Goal: Task Accomplishment & Management: Manage account settings

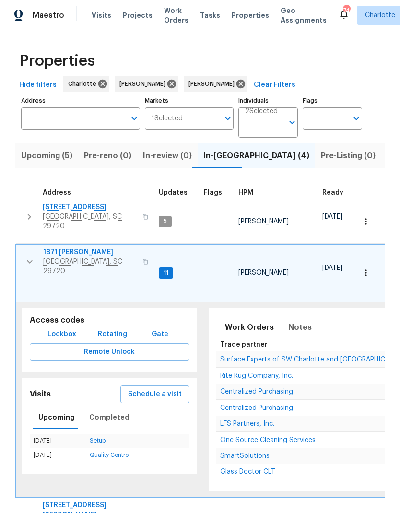
scroll to position [8, 0]
click at [336, 357] on span "Surface Experts of SW Charlotte and Rock Hill" at bounding box center [313, 360] width 186 height 7
click at [22, 248] on button "button" at bounding box center [29, 262] width 19 height 29
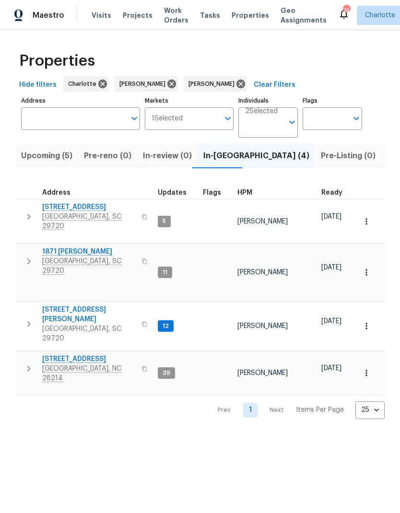
click at [17, 302] on td "2744 Lyndell Way Lancaster, SC 29720" at bounding box center [84, 324] width 139 height 44
click at [24, 319] on icon "button" at bounding box center [29, 325] width 12 height 12
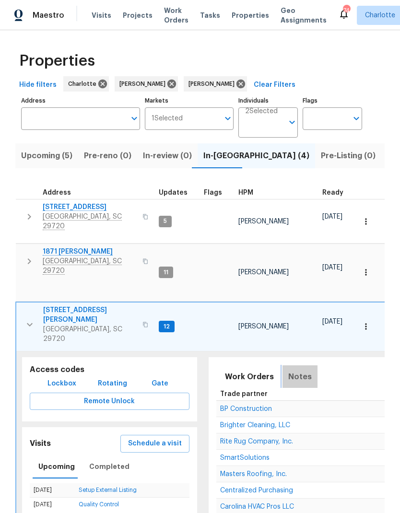
click at [298, 370] on span "Notes" at bounding box center [300, 376] width 24 height 13
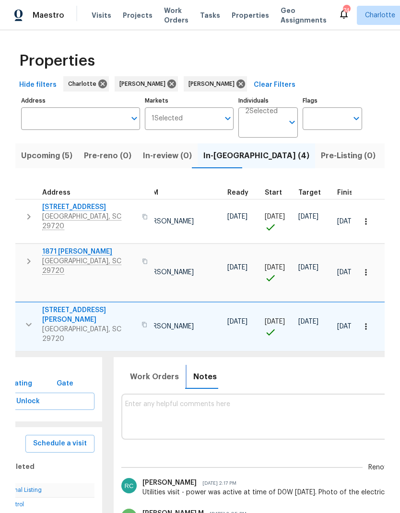
scroll to position [8, 93]
click at [244, 401] on textarea at bounding box center [388, 417] width 522 height 32
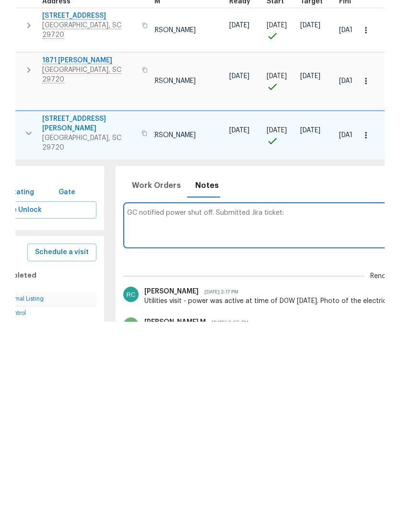
click at [131, 401] on textarea "GC notified power shut off. Submitted Jira ticket:" at bounding box center [388, 417] width 522 height 32
paste textarea "https://opendoor.atlassian.net/servicedesk/customer/portal/80/UTL-77478"
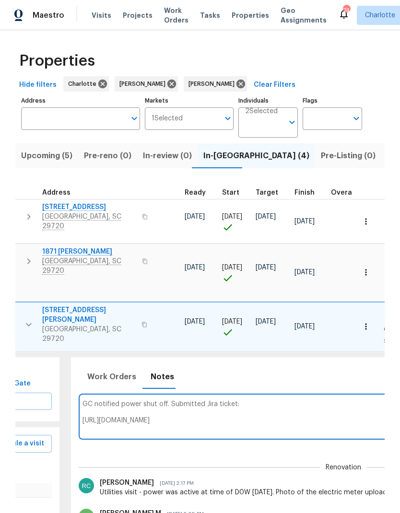
scroll to position [0, 138]
click at [142, 401] on textarea "GC notified power shut off. Submitted Jira ticket: https://opendoor.atlassian.n…" at bounding box center [344, 417] width 522 height 32
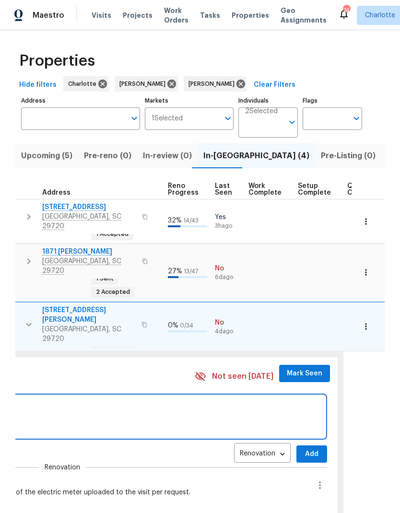
scroll to position [0, 440]
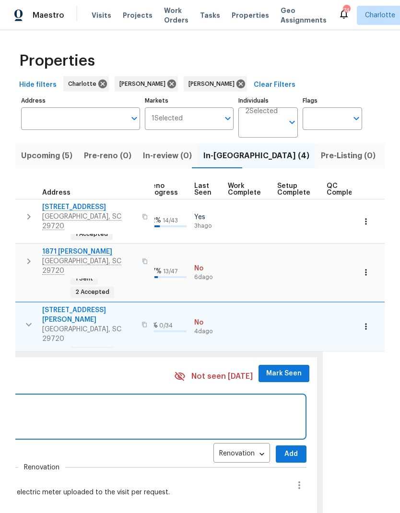
type textarea "Power shut off. Submitted Jira ticket: https://opendoor.atlassian.net/servicede…"
click at [292, 446] on button "Add" at bounding box center [291, 455] width 31 height 18
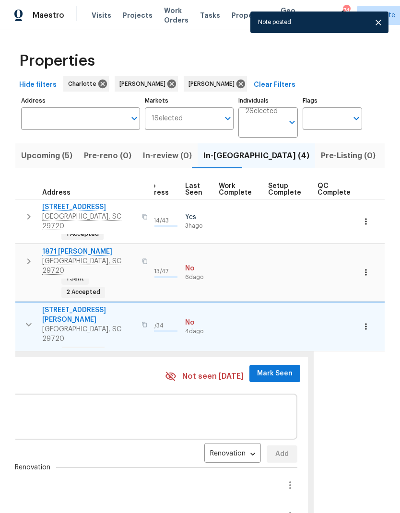
scroll to position [0, 456]
click at [277, 368] on span "Mark Seen" at bounding box center [275, 374] width 36 height 12
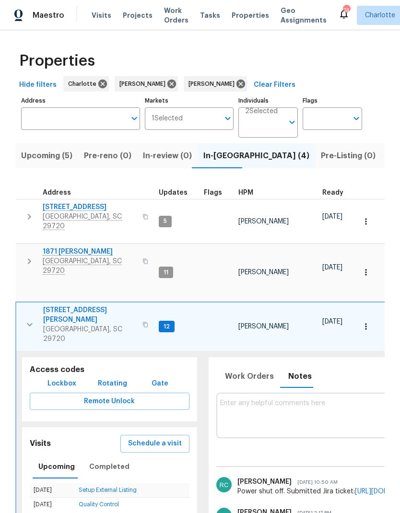
scroll to position [0, 0]
click at [248, 370] on span "Work Orders" at bounding box center [249, 376] width 49 height 13
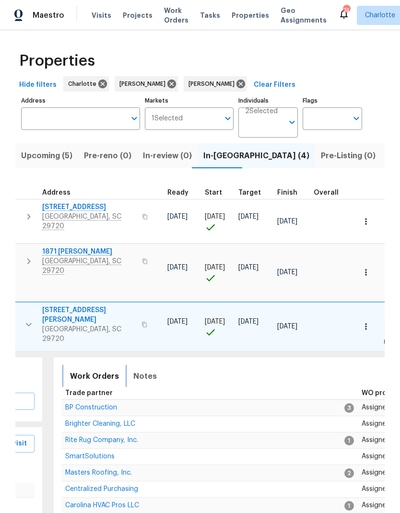
scroll to position [8, 154]
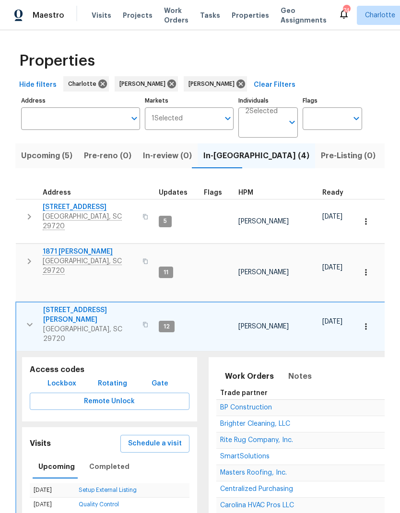
scroll to position [8, 0]
click at [28, 319] on icon "button" at bounding box center [30, 325] width 12 height 12
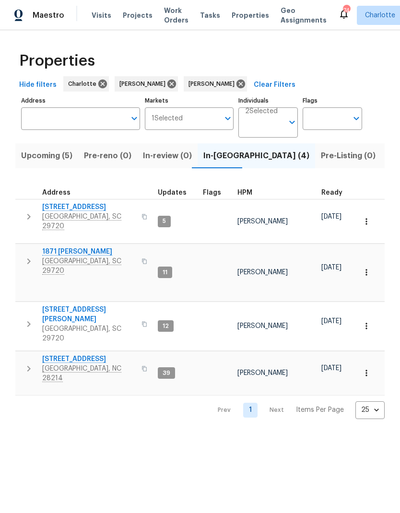
scroll to position [0, 0]
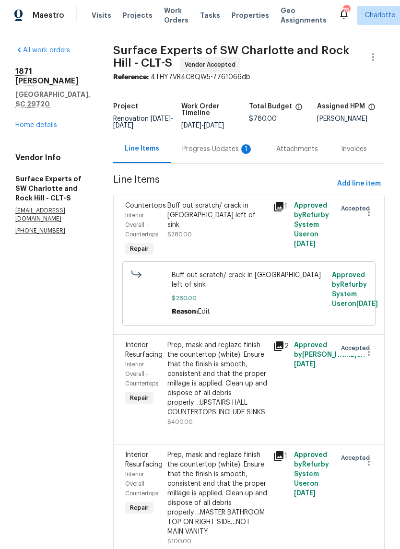
click at [227, 152] on div "Progress Updates 1" at bounding box center [217, 149] width 71 height 10
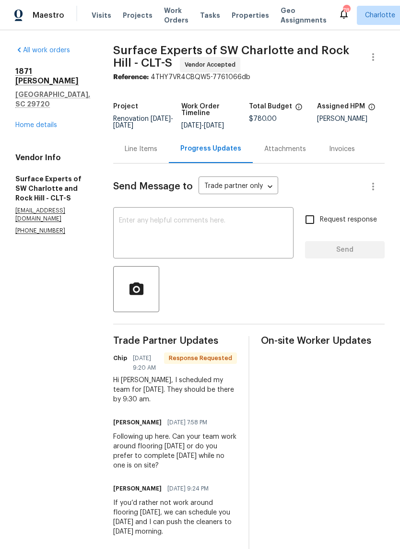
click at [242, 235] on textarea at bounding box center [203, 234] width 169 height 34
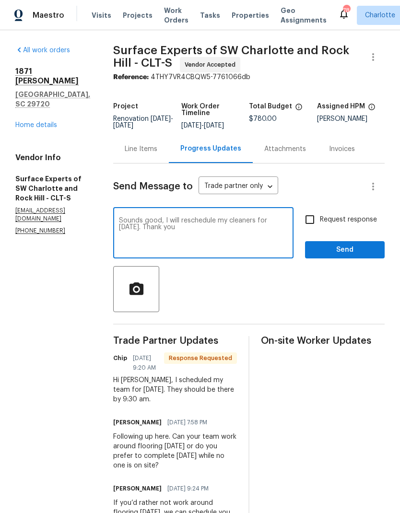
type textarea "Sounds good, I will reschedule my cleaners for [DATE]. Thank you"
click at [314, 223] on input "Request response" at bounding box center [310, 220] width 20 height 20
checkbox input "true"
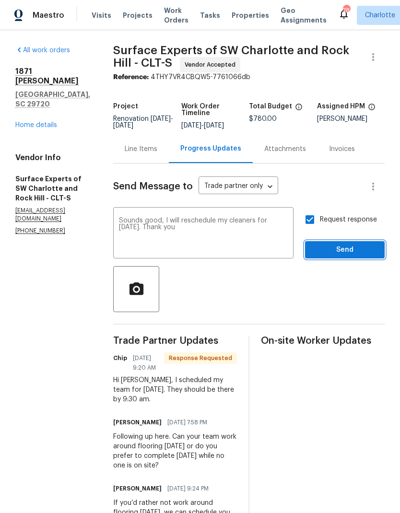
click at [360, 259] on button "Send" at bounding box center [345, 250] width 80 height 18
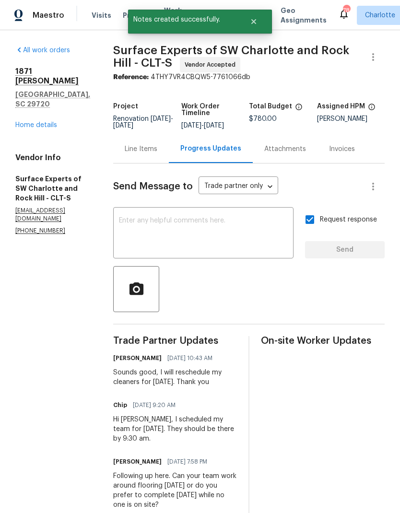
click at [45, 122] on link "Home details" at bounding box center [36, 125] width 42 height 7
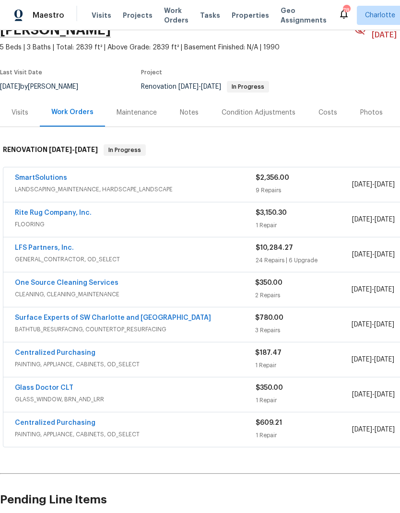
scroll to position [57, 0]
click at [297, 313] on div "$780.00" at bounding box center [303, 318] width 96 height 10
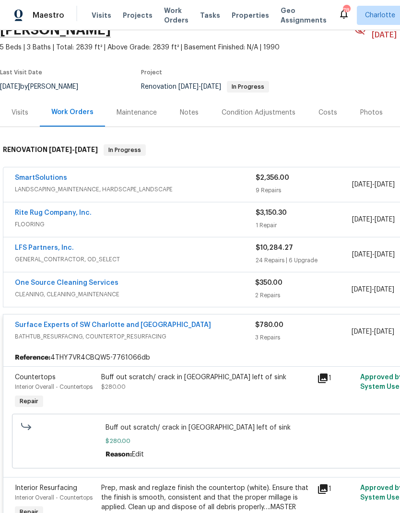
click at [55, 280] on link "One Source Cleaning Services" at bounding box center [67, 283] width 104 height 7
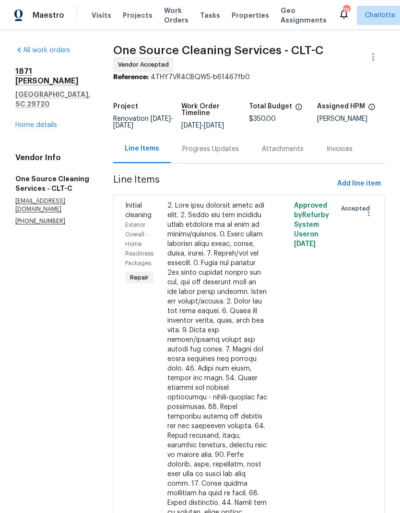
click at [228, 151] on div "Progress Updates" at bounding box center [210, 149] width 57 height 10
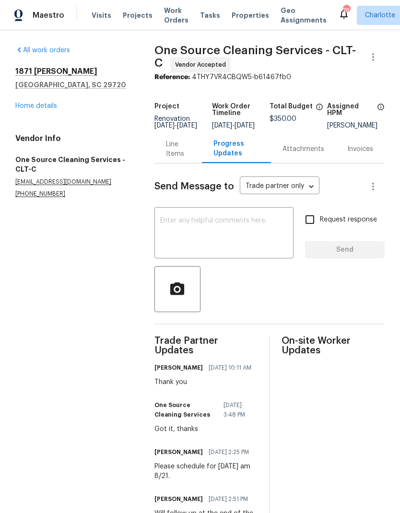
click at [250, 237] on textarea at bounding box center [224, 234] width 128 height 34
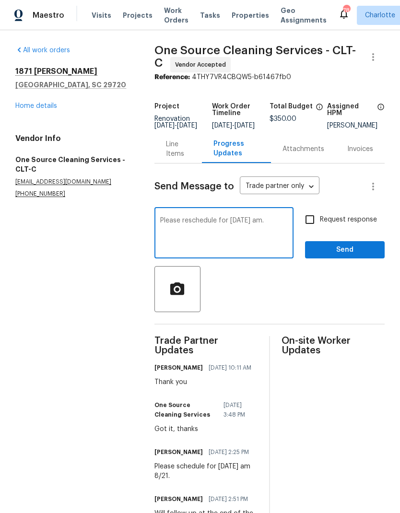
type textarea "Please reschedule for Friday am."
click at [28, 108] on link "Home details" at bounding box center [36, 106] width 42 height 7
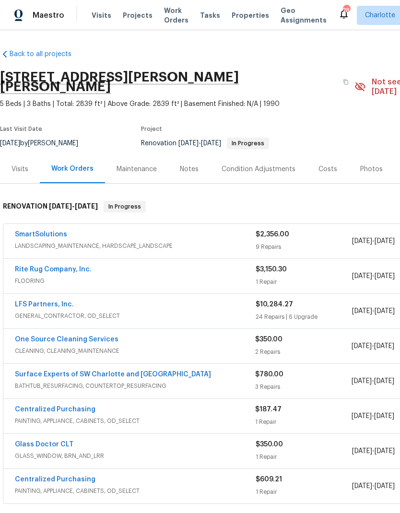
click at [34, 371] on link "Surface Experts of SW Charlotte and Rock Hill" at bounding box center [113, 374] width 196 height 7
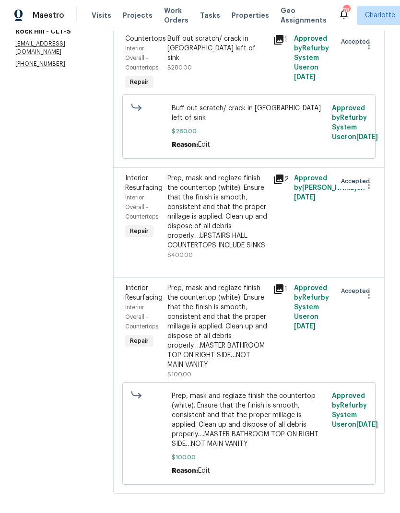
scroll to position [167, 0]
click at [284, 295] on icon at bounding box center [279, 290] width 10 height 10
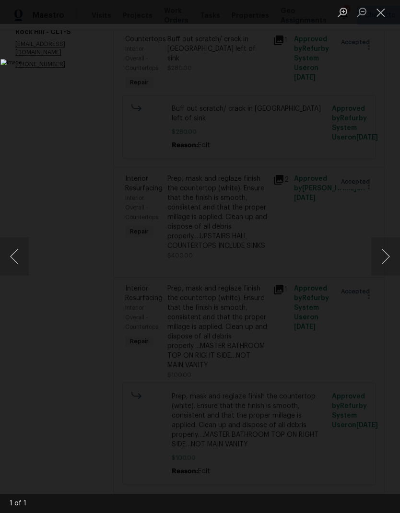
click at [377, 255] on button "Next image" at bounding box center [385, 257] width 29 height 38
click at [383, 20] on button "Close lightbox" at bounding box center [380, 12] width 19 height 17
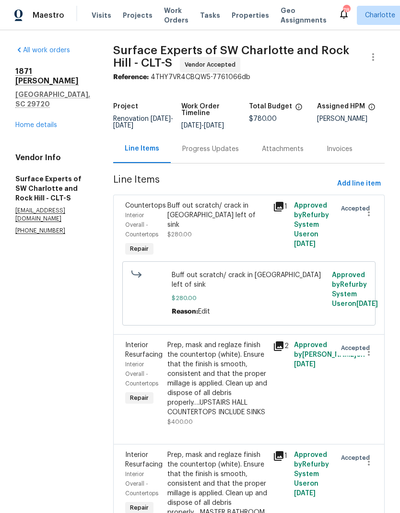
scroll to position [0, 0]
click at [36, 122] on link "Home details" at bounding box center [36, 125] width 42 height 7
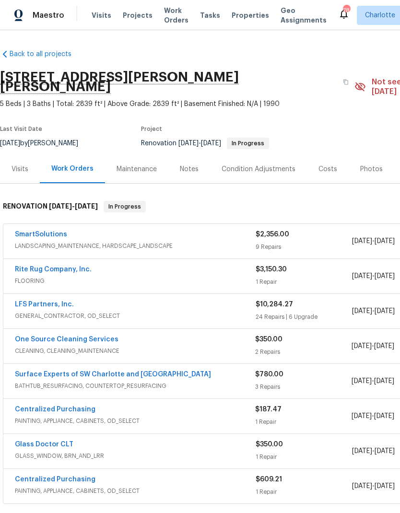
click at [116, 335] on div "One Source Cleaning Services" at bounding box center [135, 341] width 240 height 12
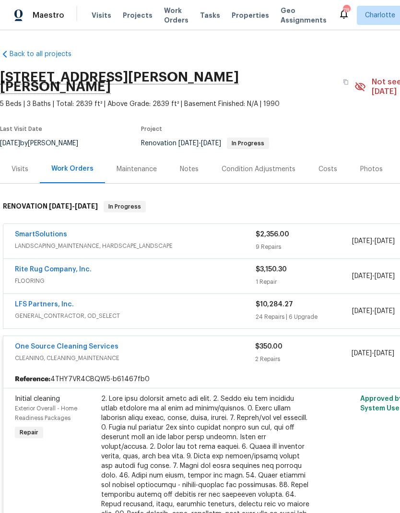
click at [108, 344] on link "One Source Cleaning Services" at bounding box center [67, 347] width 104 height 7
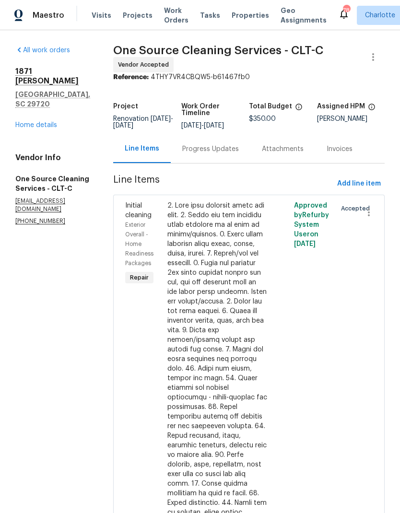
click at [229, 161] on div "Progress Updates" at bounding box center [211, 149] width 80 height 28
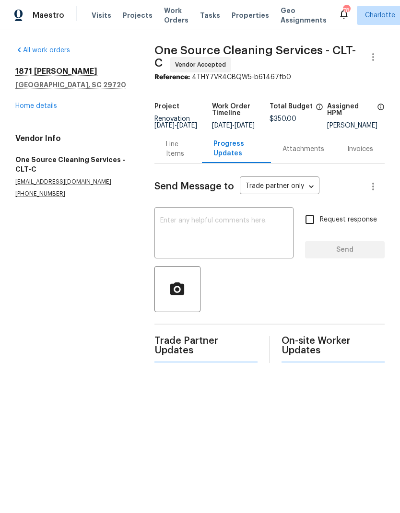
click at [227, 230] on textarea at bounding box center [224, 234] width 128 height 34
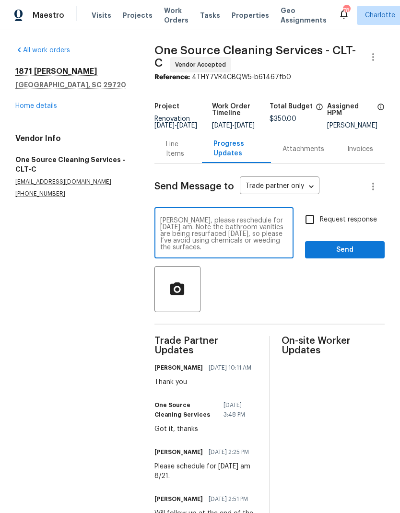
click at [256, 251] on textarea "Alan, please reschedule for Friday am. Note the bathroom vanities are being res…" at bounding box center [224, 234] width 128 height 34
click at [255, 248] on textarea "Alan, please reschedule for Friday am. Note the bathroom vanities are being res…" at bounding box center [224, 234] width 128 height 34
click at [172, 228] on textarea "Alan, please reschedule for Friday am. Note the bathroom vanities are being res…" at bounding box center [224, 234] width 128 height 34
click at [263, 246] on textarea "Hey Allen, please reschedule for Friday am. Note the bathroom vanities are bein…" at bounding box center [224, 234] width 128 height 34
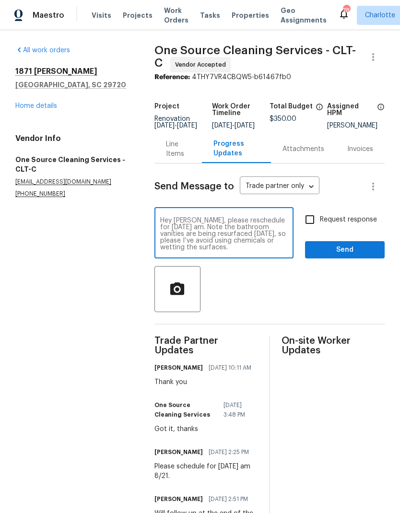
click at [250, 251] on textarea "Hey Allen, please reschedule for Friday am. Note the bathroom vanities are bein…" at bounding box center [224, 234] width 128 height 34
click at [179, 245] on textarea "Hey Allen, please reschedule for Friday am. Note the bathroom vanities are bein…" at bounding box center [224, 234] width 128 height 34
click at [254, 251] on textarea "Hey Allen, please reschedule for Friday am. Note the bathroom vanities are bein…" at bounding box center [224, 234] width 128 height 34
click at [275, 247] on textarea "Hey Allen, please reschedule for Friday am. Note the bathroom vanities are bein…" at bounding box center [224, 234] width 128 height 34
click at [275, 246] on textarea "Hey Allen, please reschedule for Friday am. Note the bathroom vanities are bein…" at bounding box center [224, 234] width 128 height 34
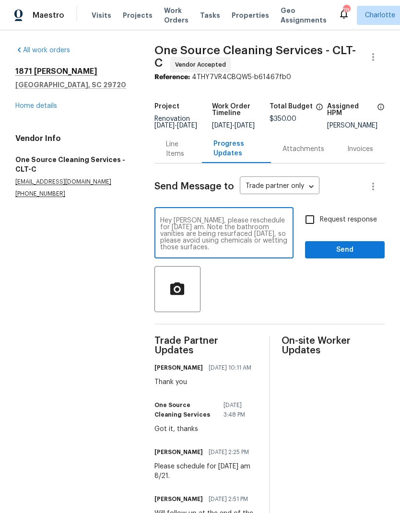
click at [213, 251] on textarea "Hey Allen, please reschedule for Friday am. Note the bathroom vanities are bein…" at bounding box center [224, 234] width 128 height 34
type textarea "Hey Allen, please reschedule for Friday am. Note the bathroom vanities are bein…"
click at [320, 225] on input "Request response" at bounding box center [310, 220] width 20 height 20
checkbox input "true"
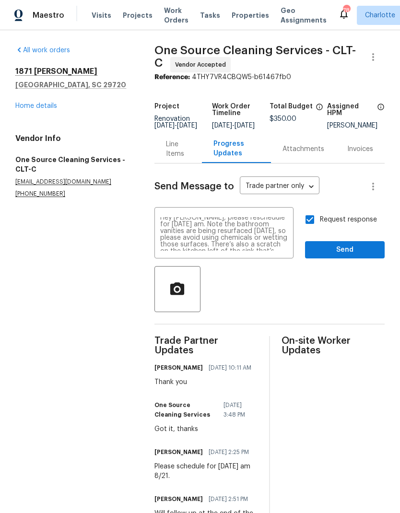
scroll to position [3, 0]
click at [268, 251] on textarea "Hey Allen, please reschedule for Friday am. Note the bathroom vanities are bein…" at bounding box center [224, 234] width 128 height 34
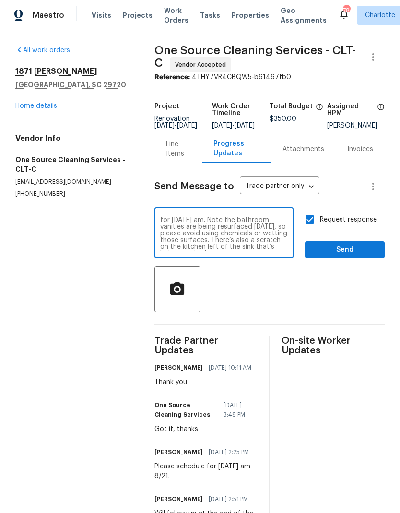
scroll to position [10, 0]
click at [165, 238] on textarea "Hey Allen, please reschedule for Friday am. Note the bathroom vanities are bein…" at bounding box center [224, 234] width 128 height 34
click at [262, 279] on div at bounding box center [270, 289] width 230 height 46
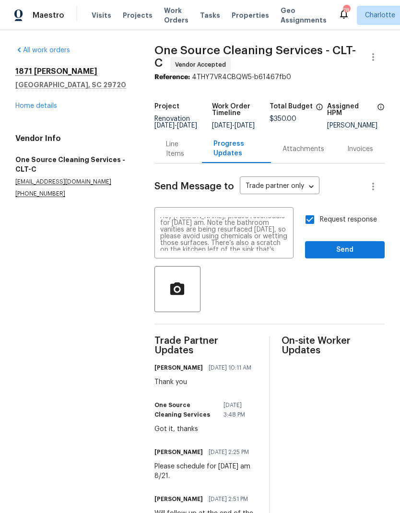
scroll to position [9, 0]
click at [165, 238] on textarea "Hey Allen, please reschedule for Friday am. Note the bathroom vanities are bein…" at bounding box center [224, 234] width 128 height 34
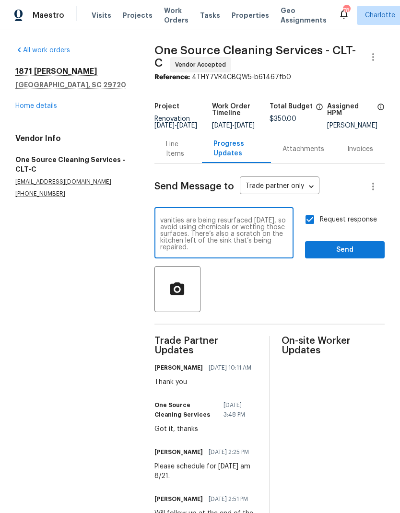
scroll to position [13, 0]
type textarea "Hey Allen, please reschedule for Friday am. Note the bathroom vanities are bein…"
click at [358, 256] on span "Send" at bounding box center [345, 250] width 64 height 12
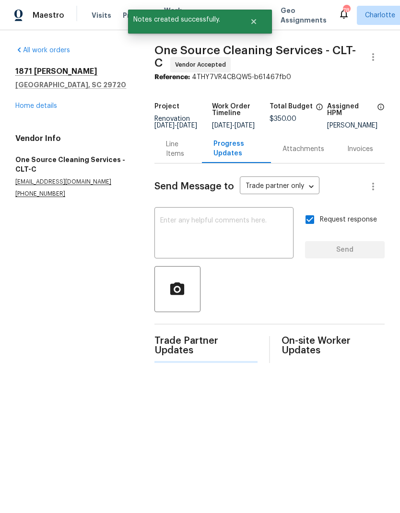
scroll to position [0, 0]
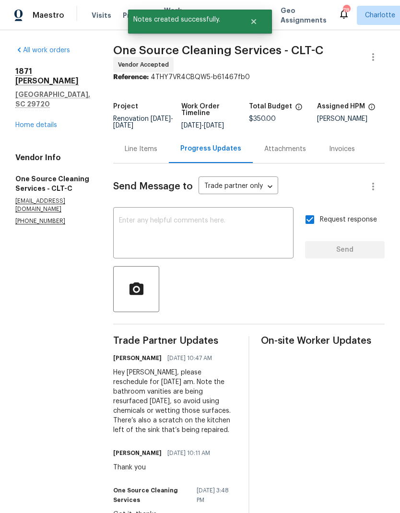
click at [55, 122] on link "Home details" at bounding box center [36, 125] width 42 height 7
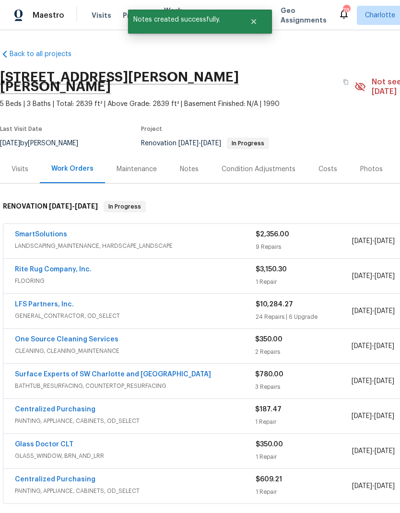
click at [132, 371] on link "Surface Experts of SW Charlotte and Rock Hill" at bounding box center [113, 374] width 196 height 7
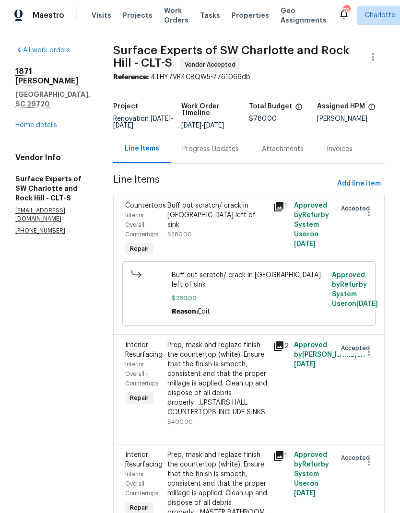
click at [54, 116] on div "All work orders 1871 Tara Trl Lancaster, SC 29720 Home details Vendor Info Surf…" at bounding box center [52, 141] width 75 height 190
click at [35, 122] on link "Home details" at bounding box center [36, 125] width 42 height 7
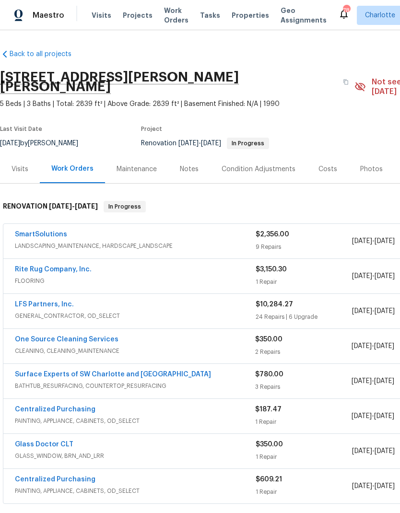
click at [185, 165] on div "Notes" at bounding box center [189, 170] width 19 height 10
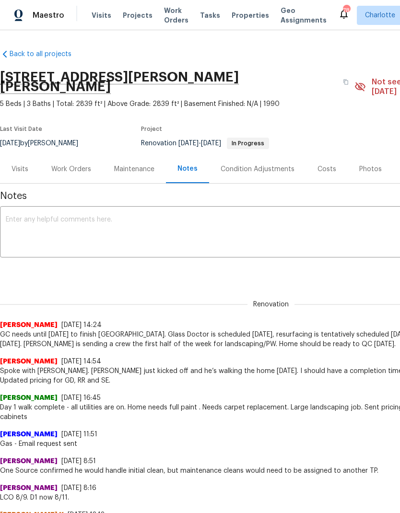
click at [255, 216] on textarea at bounding box center [271, 233] width 531 height 34
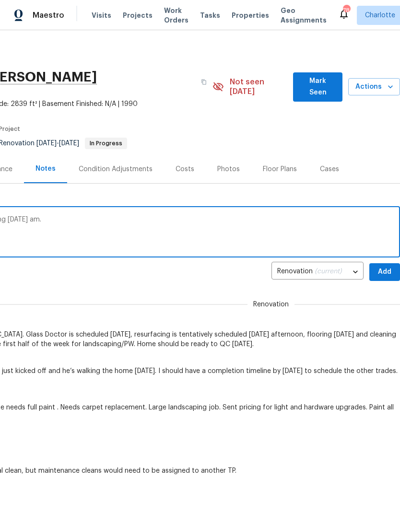
scroll to position [0, 142]
type textarea "Resurfacing rescheduled for Thursday, cleaning Friday am."
click at [383, 263] on button "Add" at bounding box center [384, 272] width 31 height 18
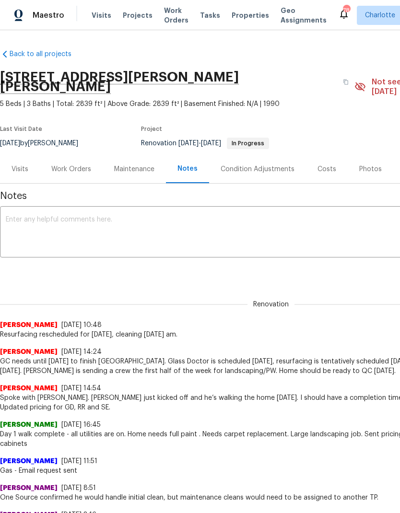
scroll to position [0, 0]
click at [78, 165] on div "Work Orders" at bounding box center [71, 170] width 40 height 10
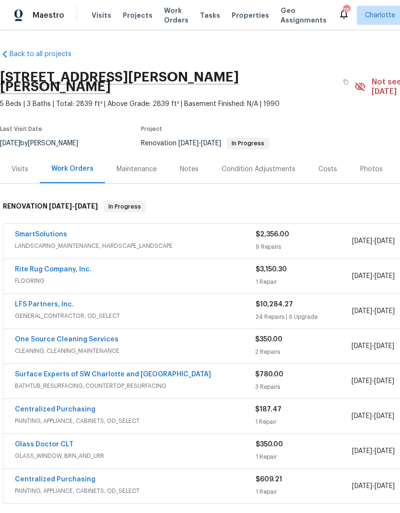
click at [59, 231] on link "SmartSolutions" at bounding box center [41, 234] width 52 height 7
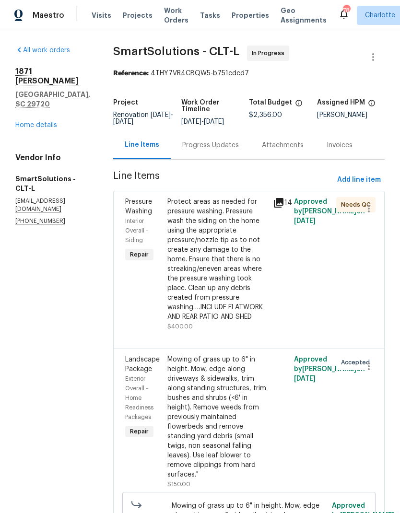
click at [248, 149] on div "Progress Updates" at bounding box center [211, 145] width 80 height 28
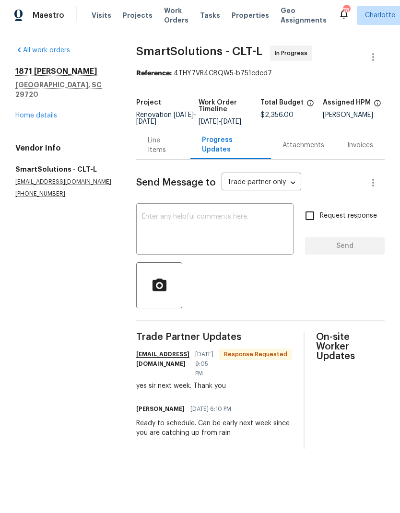
click at [237, 221] on textarea at bounding box center [215, 231] width 146 height 34
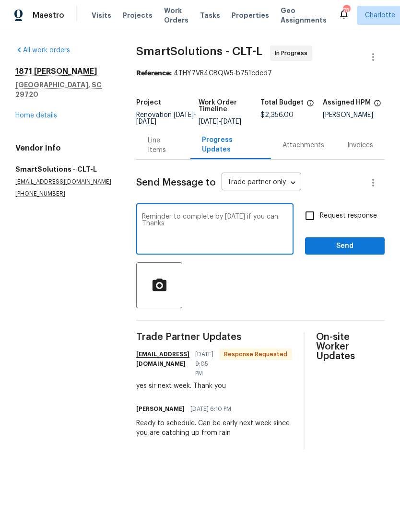
click at [159, 227] on textarea "Reminder to complete by Wednesday if you can. Thanks" at bounding box center [215, 231] width 146 height 34
click at [151, 229] on textarea "Reminder to complete by Wednesday if you can. Thanks" at bounding box center [215, 231] width 146 height 34
type textarea "Reminder to complete by Thursday at the latest. Thanks"
click at [316, 219] on input "Request response" at bounding box center [310, 216] width 20 height 20
checkbox input "true"
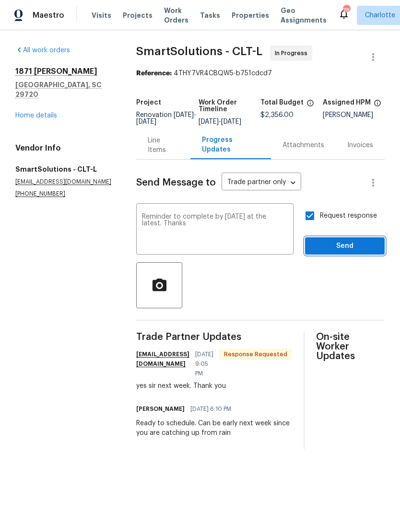
click at [350, 247] on button "Send" at bounding box center [345, 247] width 80 height 18
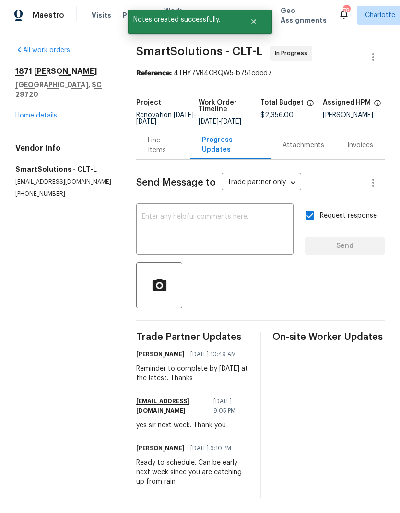
click at [32, 112] on link "Home details" at bounding box center [36, 115] width 42 height 7
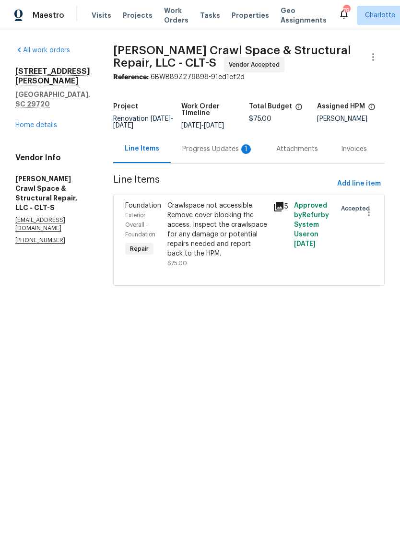
click at [251, 153] on div "1" at bounding box center [246, 149] width 10 height 10
